Goal: Information Seeking & Learning: Check status

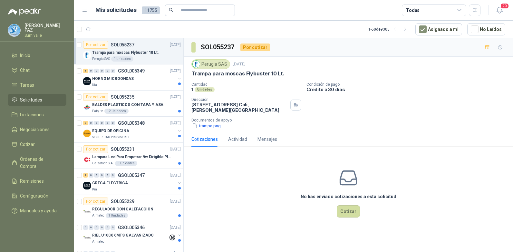
click at [38, 98] on span "Solicitudes" at bounding box center [31, 99] width 22 height 7
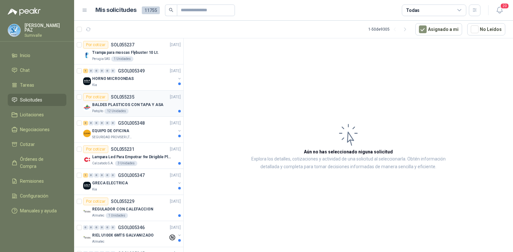
click at [138, 99] on div "Por cotizar SOL055235 09/09/25" at bounding box center [132, 97] width 98 height 8
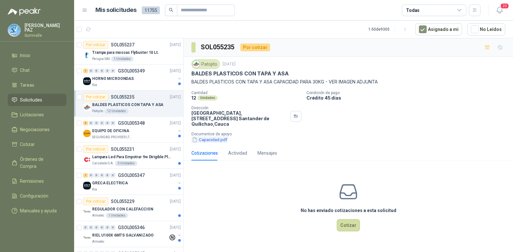
click at [210, 136] on button "Capacidad.pdf" at bounding box center [209, 139] width 36 height 7
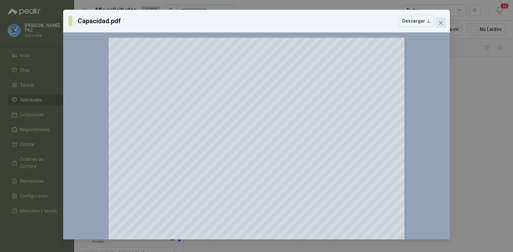
click at [441, 21] on icon "close" at bounding box center [440, 22] width 5 height 5
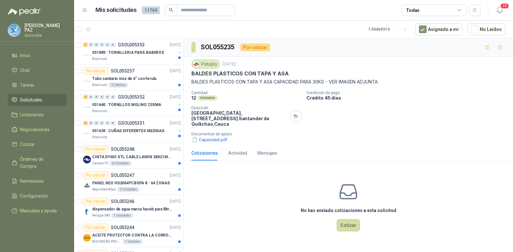
click at [418, 10] on div "Todas" at bounding box center [413, 10] width 14 height 7
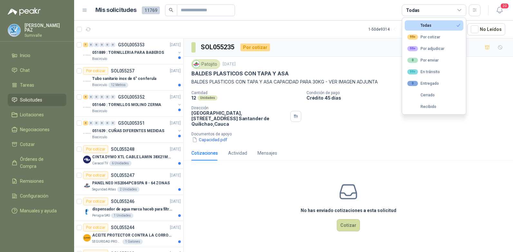
click at [426, 31] on ul "Todas 99+ Por cotizar 99+ Por adjudicar 0 Por enviar 99+ En [PERSON_NAME] 0 Ent…" at bounding box center [434, 66] width 64 height 97
click at [427, 38] on div "99+ Por cotizar" at bounding box center [423, 36] width 33 height 5
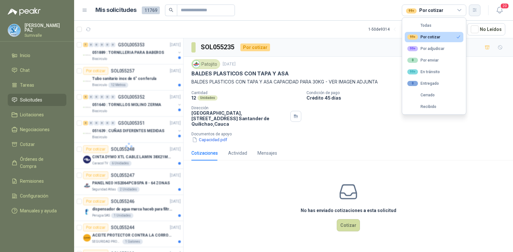
click at [474, 11] on icon "button" at bounding box center [474, 9] width 5 height 5
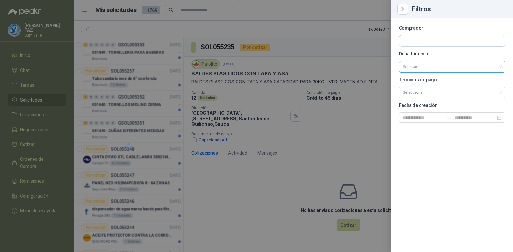
click at [437, 63] on input "search" at bounding box center [452, 66] width 99 height 11
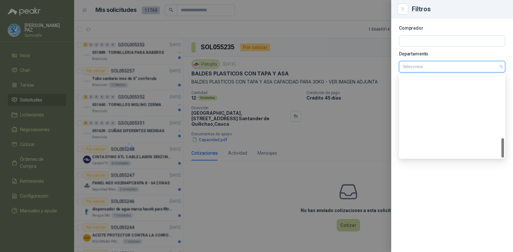
scroll to position [268, 0]
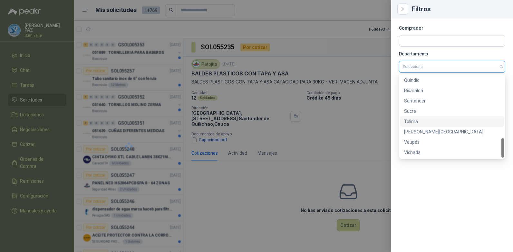
click at [422, 126] on div "Tolima" at bounding box center [452, 121] width 104 height 10
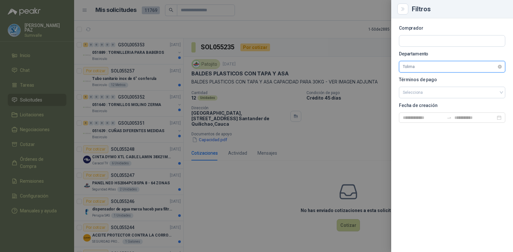
click at [422, 65] on span "Tolima" at bounding box center [452, 67] width 99 height 10
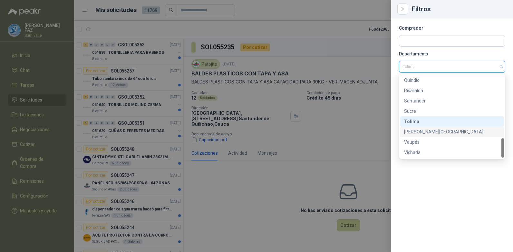
click at [434, 131] on div "[PERSON_NAME][GEOGRAPHIC_DATA]" at bounding box center [452, 131] width 96 height 7
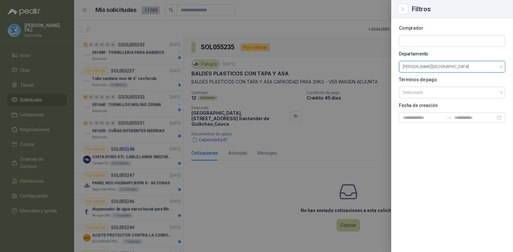
click at [343, 30] on div at bounding box center [256, 126] width 513 height 252
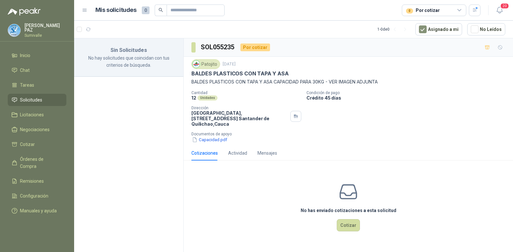
click at [456, 5] on div "0 Por cotizar" at bounding box center [434, 11] width 64 height 12
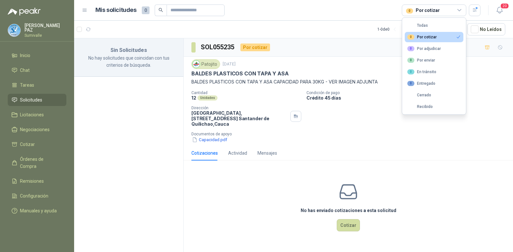
click at [457, 10] on icon at bounding box center [460, 10] width 6 height 6
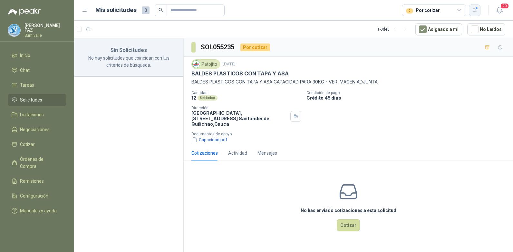
click at [474, 9] on icon "button" at bounding box center [475, 9] width 4 height 3
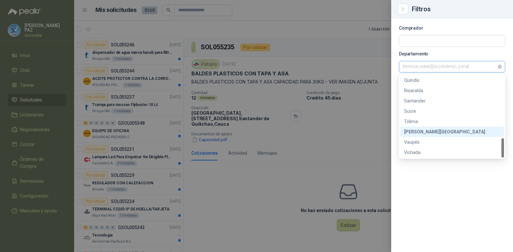
click at [454, 65] on span "[PERSON_NAME][GEOGRAPHIC_DATA]" at bounding box center [452, 67] width 99 height 10
click at [339, 23] on div at bounding box center [256, 126] width 513 height 252
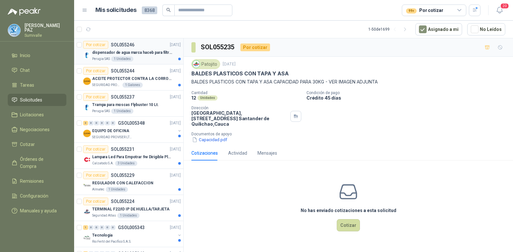
click at [147, 56] on div "dispensador de agua marca haceb para filtros Nikkei" at bounding box center [136, 53] width 89 height 8
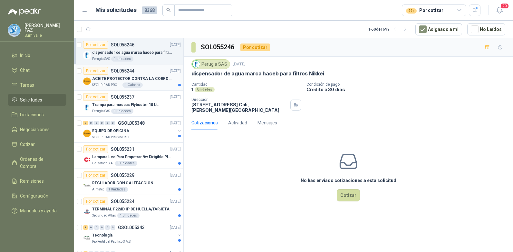
click at [152, 74] on div "Por cotizar SOL055244 [DATE]" at bounding box center [132, 71] width 98 height 8
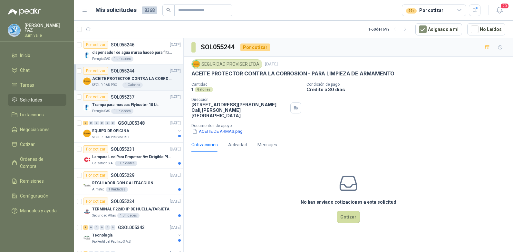
click at [156, 108] on div "Trampa para moscas Flybuster 10 Lt." at bounding box center [136, 105] width 89 height 8
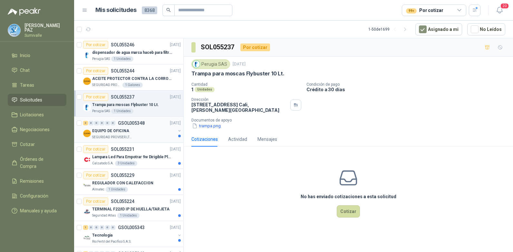
click at [161, 131] on div "EQUIPO DE OFICINA" at bounding box center [133, 131] width 83 height 8
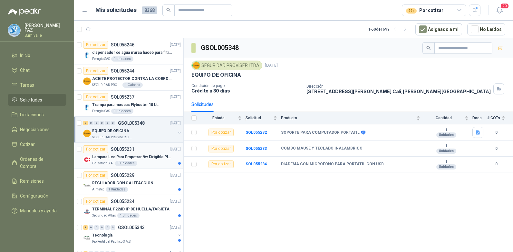
click at [170, 151] on p "[DATE]" at bounding box center [175, 149] width 11 height 6
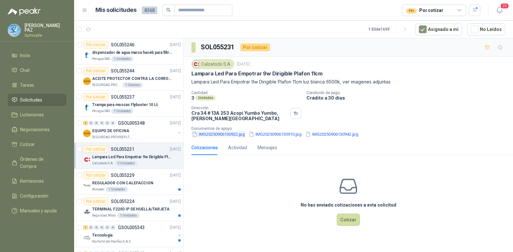
click at [218, 135] on button "IMG20250906130922.jpg" at bounding box center [218, 134] width 54 height 7
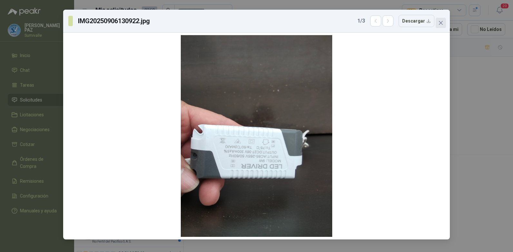
click at [439, 18] on button "Close" at bounding box center [441, 23] width 10 height 10
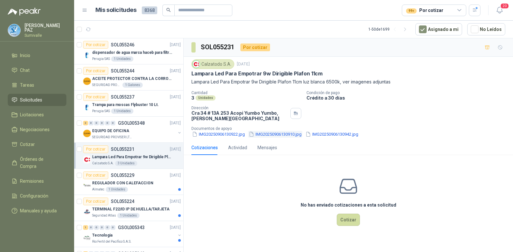
click at [274, 135] on button "IMG20250906130910.jpg" at bounding box center [275, 134] width 54 height 7
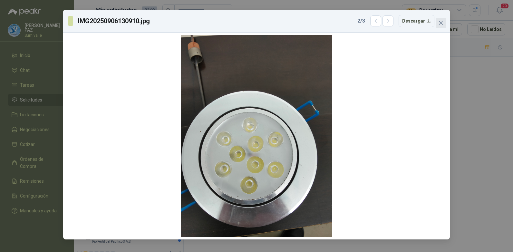
click at [439, 22] on icon "close" at bounding box center [441, 23] width 4 height 4
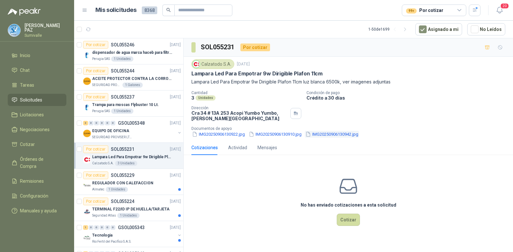
click at [333, 135] on button "IMG20250906130942.jpg" at bounding box center [332, 134] width 54 height 7
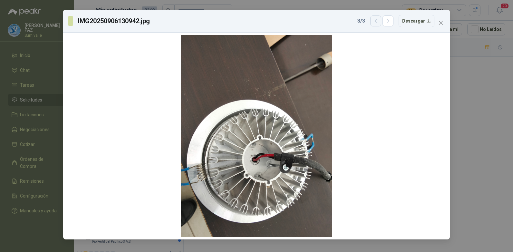
click at [377, 24] on button "button" at bounding box center [375, 20] width 11 height 11
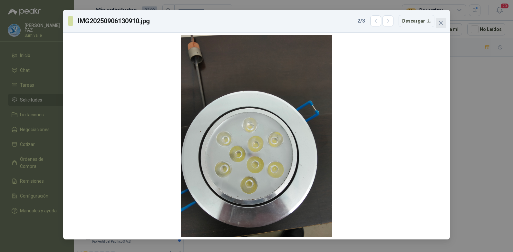
click at [440, 21] on icon "close" at bounding box center [440, 22] width 5 height 5
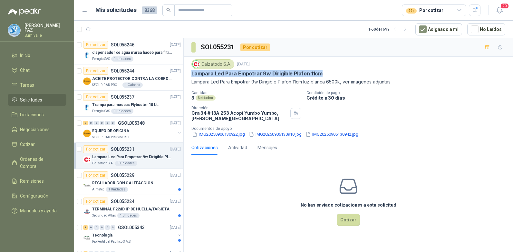
drag, startPoint x: 190, startPoint y: 75, endPoint x: 321, endPoint y: 74, distance: 131.8
click at [321, 74] on div "Calzatodo [DATE] Lampara Led Para Empotrar 9w Dirigible Plafon 11cm Lampara Led…" at bounding box center [348, 98] width 329 height 83
copy p "Lampara Led Para Empotrar 9w Dirigible Plafon 11cm"
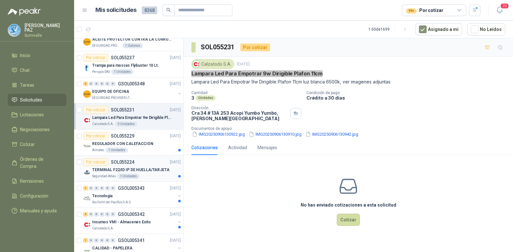
scroll to position [64, 0]
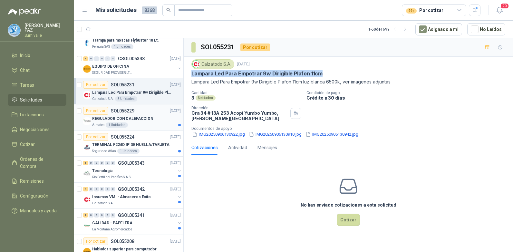
click at [150, 122] on div "REGULADOR CON CALEFACCION" at bounding box center [136, 119] width 89 height 8
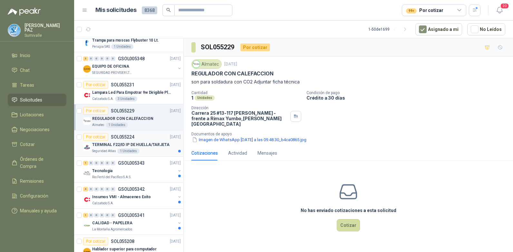
click at [160, 142] on p "TERMINAL F22/ID IP DE HUELLA/TARJETA" at bounding box center [130, 145] width 77 height 6
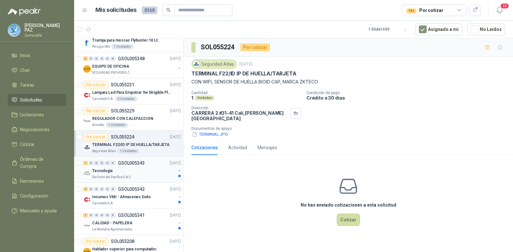
click at [159, 168] on div "Tecnologia" at bounding box center [133, 171] width 83 height 8
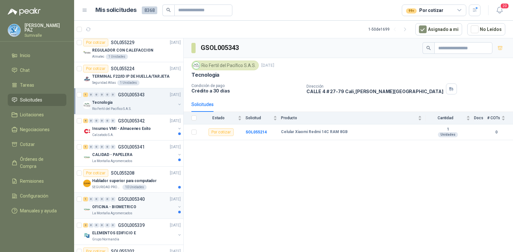
scroll to position [129, 0]
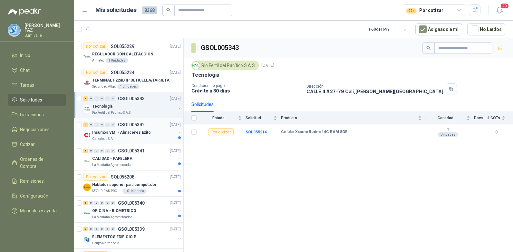
click at [149, 142] on div "4 0 0 0 0 0 GSOL005342 [DATE] Insumos VMI - Almacenes Exito Calzatodo S.A." at bounding box center [128, 131] width 109 height 26
click at [141, 160] on div "CALIDAD - PAPELERA" at bounding box center [133, 159] width 83 height 8
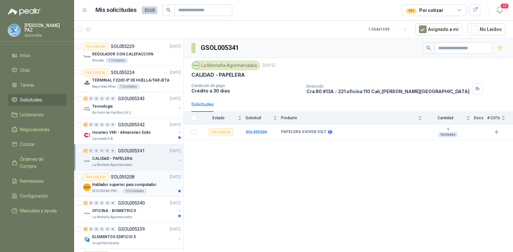
click at [141, 182] on p "Hablador superior para computador" at bounding box center [124, 185] width 64 height 6
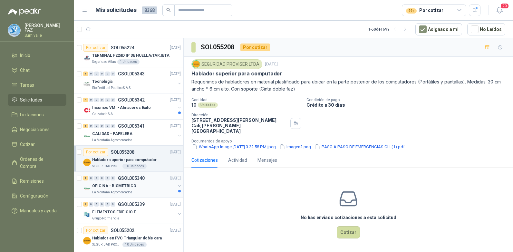
scroll to position [193, 0]
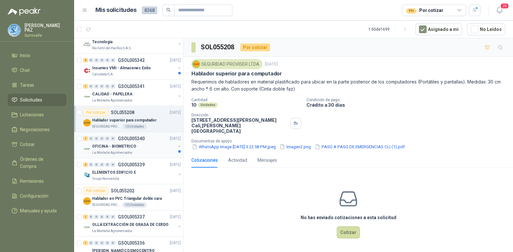
click at [144, 148] on div "OFICINA - BIOMETRICO" at bounding box center [133, 146] width 83 height 8
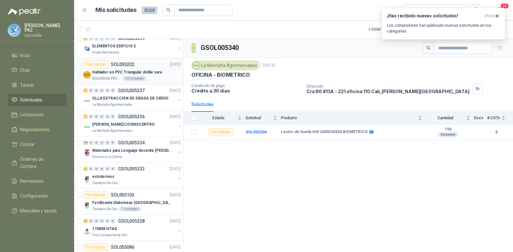
scroll to position [322, 0]
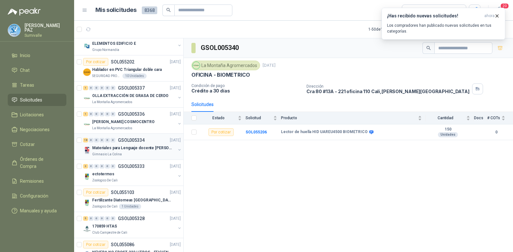
click at [140, 152] on div "Gimnasio La Colina" at bounding box center [133, 154] width 83 height 5
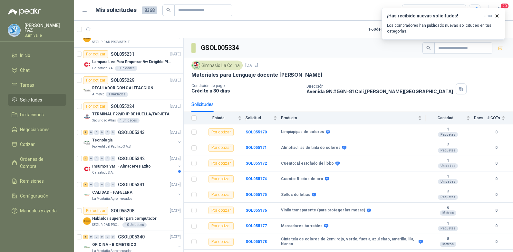
scroll to position [97, 0]
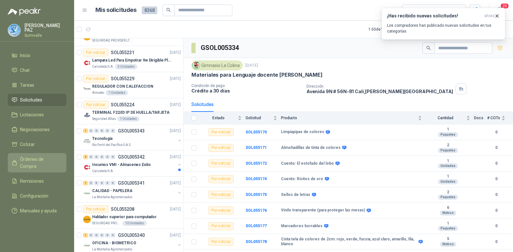
click at [41, 162] on link "Órdenes de Compra" at bounding box center [37, 162] width 59 height 19
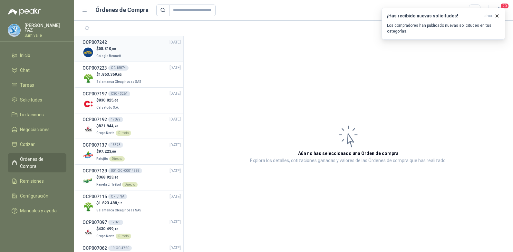
click at [132, 52] on div "$ 58.310 ,00 Colegio [PERSON_NAME]" at bounding box center [132, 52] width 98 height 13
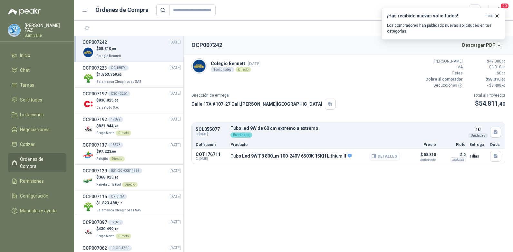
click at [375, 155] on icon "button" at bounding box center [374, 156] width 5 height 5
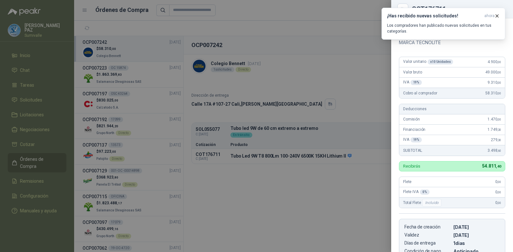
scroll to position [29, 0]
